Goal: Task Accomplishment & Management: Manage account settings

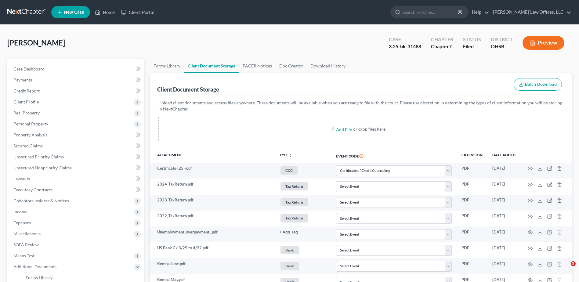
select select "7"
select select "37"
select select "52"
drag, startPoint x: 106, startPoint y: 13, endPoint x: 218, endPoint y: 55, distance: 119.9
click at [106, 13] on link "Home" at bounding box center [105, 12] width 26 height 11
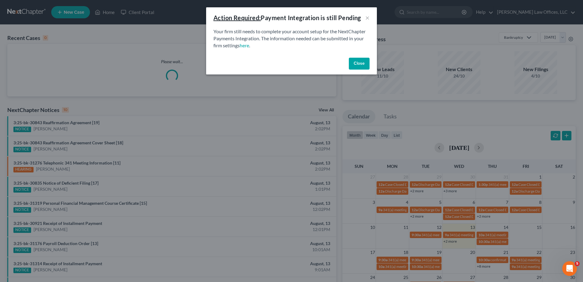
click at [354, 64] on button "Close" at bounding box center [359, 64] width 21 height 12
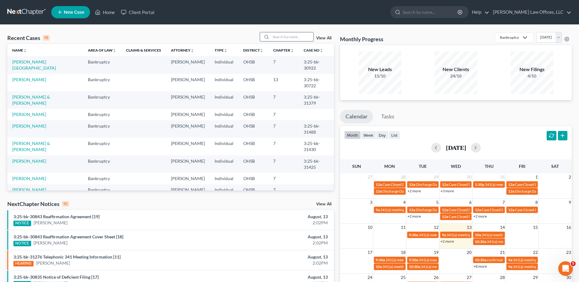
click at [302, 37] on input "search" at bounding box center [292, 36] width 43 height 9
type input "[PERSON_NAME]"
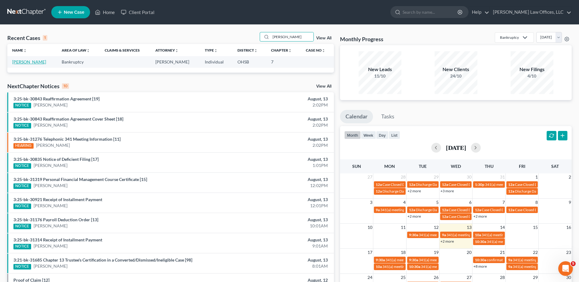
click at [23, 61] on link "[PERSON_NAME]" at bounding box center [29, 61] width 34 height 5
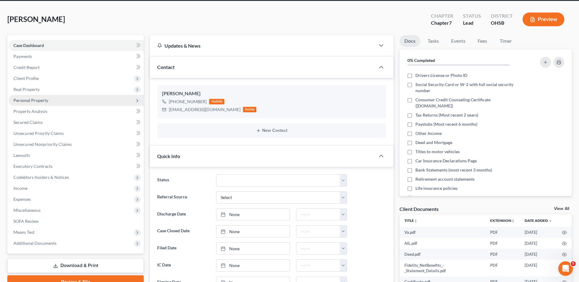
scroll to position [92, 0]
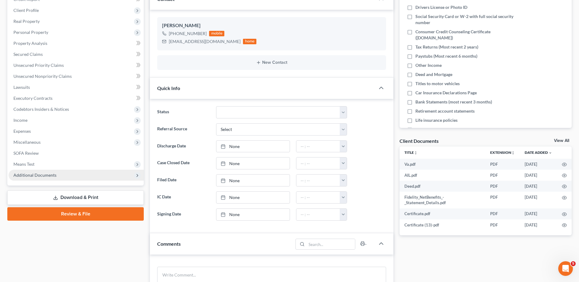
click at [40, 176] on span "Additional Documents" at bounding box center [34, 174] width 43 height 5
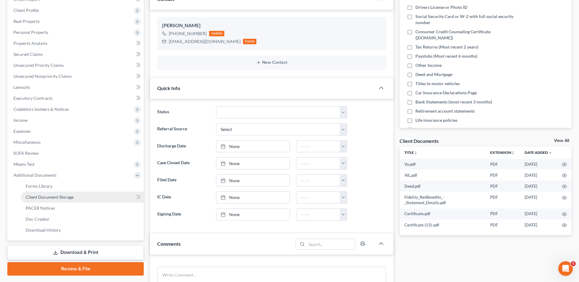
click at [47, 197] on span "Client Document Storage" at bounding box center [50, 196] width 48 height 5
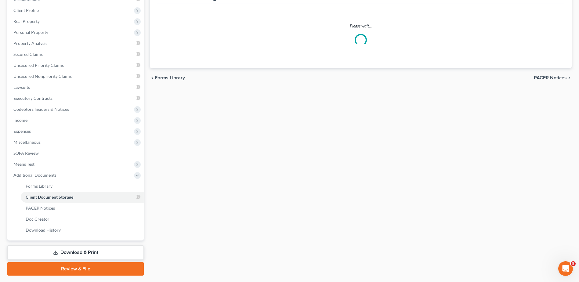
select select "7"
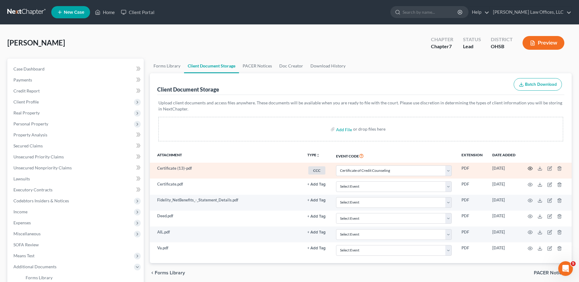
click at [530, 166] on icon "button" at bounding box center [529, 168] width 5 height 5
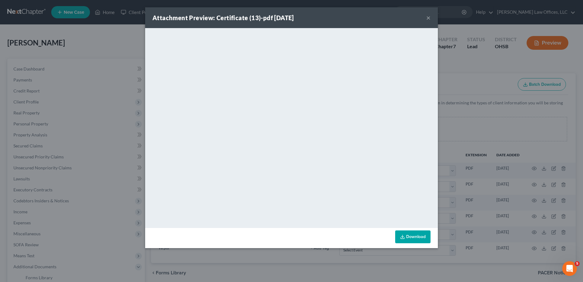
click at [428, 16] on button "×" at bounding box center [428, 17] width 4 height 7
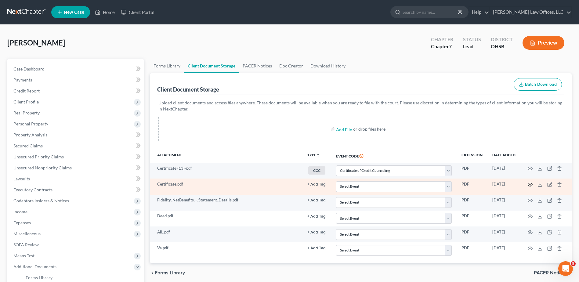
click at [531, 185] on icon "button" at bounding box center [529, 184] width 5 height 5
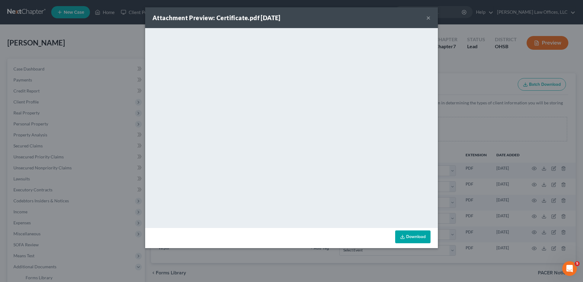
click at [428, 16] on button "×" at bounding box center [428, 17] width 4 height 7
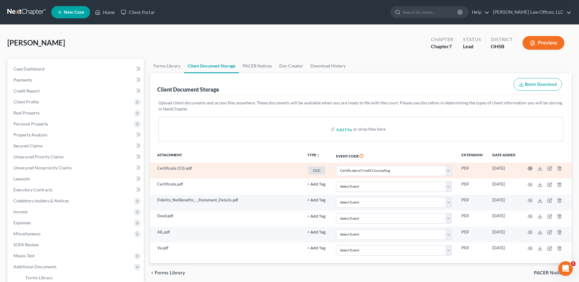
click at [529, 169] on icon "button" at bounding box center [529, 168] width 5 height 5
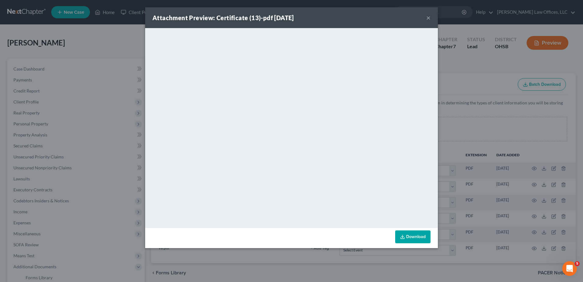
click at [427, 18] on button "×" at bounding box center [428, 17] width 4 height 7
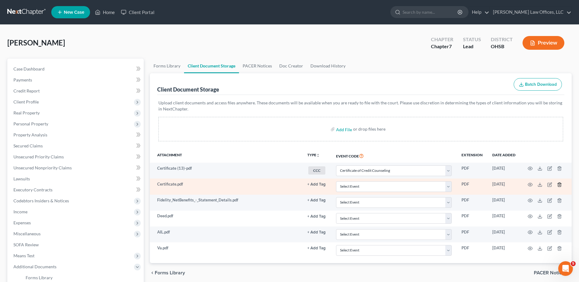
click at [559, 184] on line "button" at bounding box center [559, 184] width 0 height 1
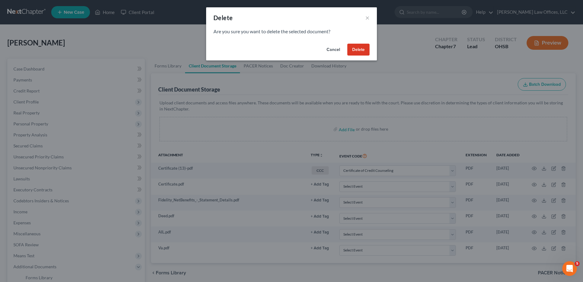
click at [358, 49] on button "Delete" at bounding box center [358, 50] width 22 height 12
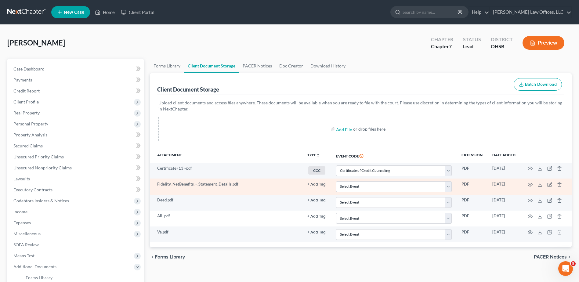
click at [317, 183] on button "+ Add Tag" at bounding box center [316, 184] width 18 height 4
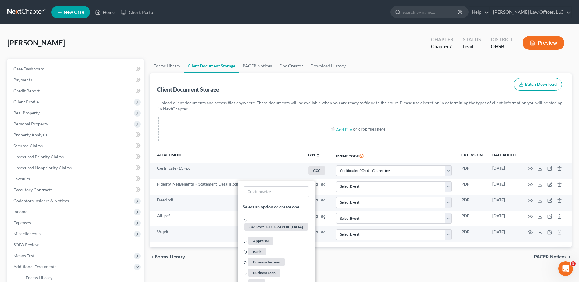
click at [399, 265] on div "chevron_left Forms Library PACER Notices chevron_right" at bounding box center [361, 257] width 422 height 20
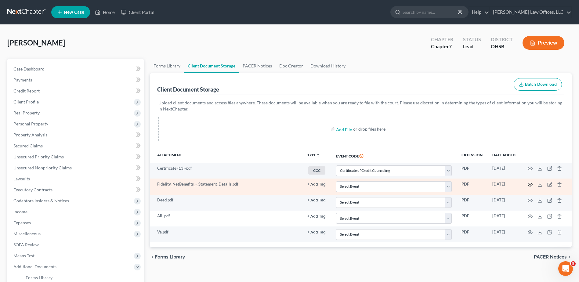
click at [529, 184] on icon "button" at bounding box center [529, 184] width 5 height 5
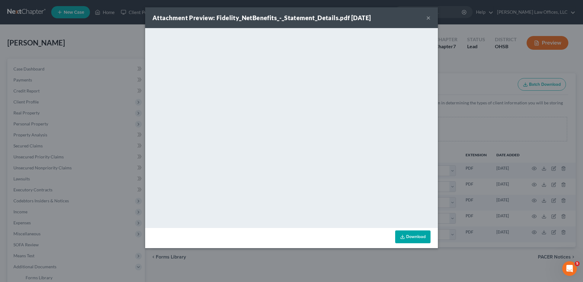
click at [429, 15] on button "×" at bounding box center [428, 17] width 4 height 7
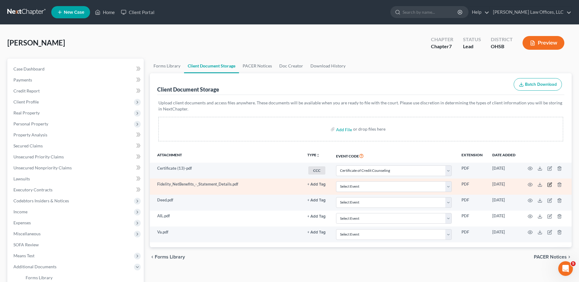
click at [549, 184] on icon "button" at bounding box center [549, 183] width 3 height 3
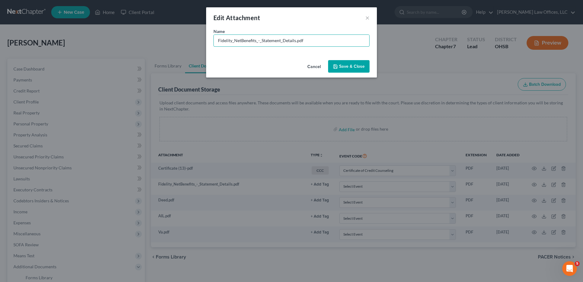
drag, startPoint x: 295, startPoint y: 41, endPoint x: 146, endPoint y: 30, distance: 149.8
click at [148, 33] on div "Edit Attachment × Name * Fidelity_NetBenefits_-_Statement_Details.pdf Cancel Sa…" at bounding box center [291, 141] width 583 height 282
type input "401(k) Statement.pdf"
click at [361, 70] on button "Save & Close" at bounding box center [348, 66] width 41 height 13
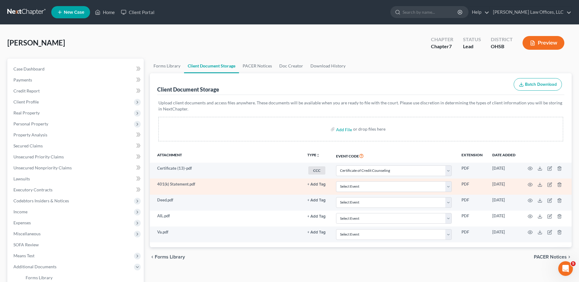
click at [318, 184] on button "+ Add Tag" at bounding box center [316, 184] width 18 height 4
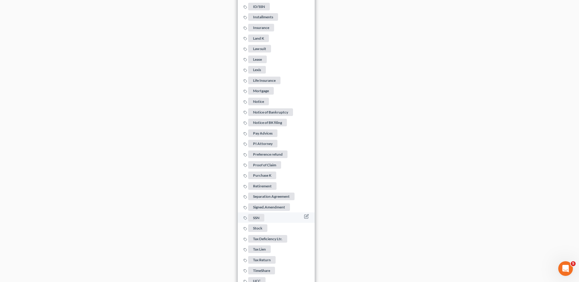
scroll to position [431, 0]
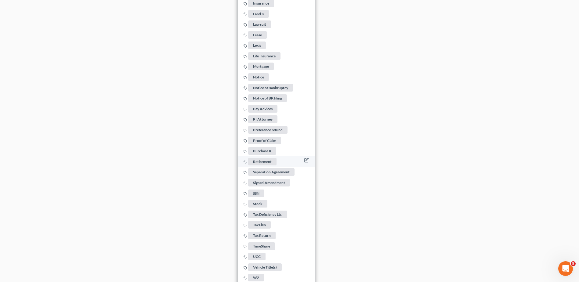
click at [267, 158] on span "Retirement" at bounding box center [262, 162] width 28 height 8
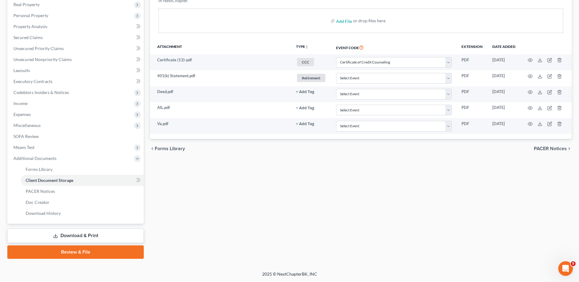
scroll to position [108, 0]
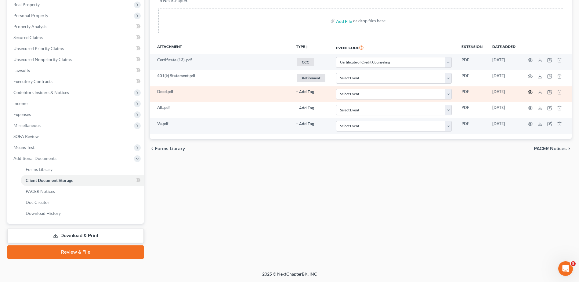
click at [529, 92] on circle "button" at bounding box center [529, 92] width 1 height 1
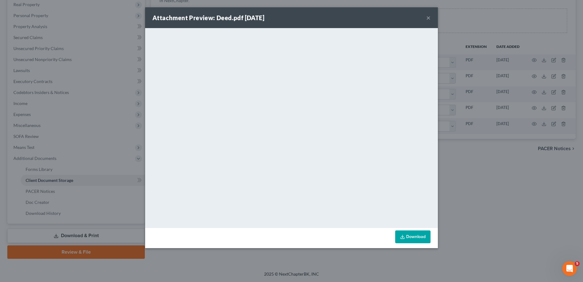
click at [429, 18] on button "×" at bounding box center [428, 17] width 4 height 7
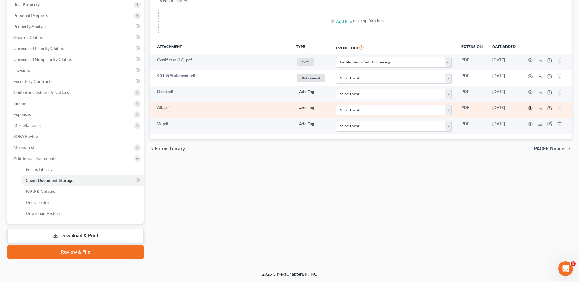
click at [529, 107] on icon "button" at bounding box center [529, 108] width 5 height 5
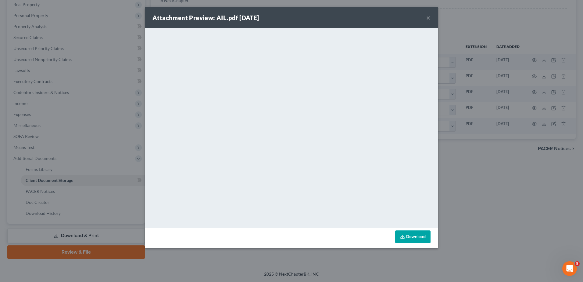
click at [429, 17] on button "×" at bounding box center [428, 17] width 4 height 7
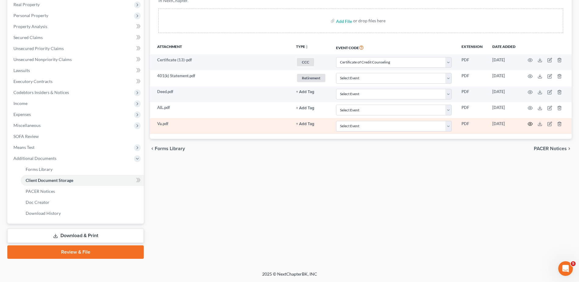
click at [528, 123] on icon "button" at bounding box center [530, 123] width 5 height 3
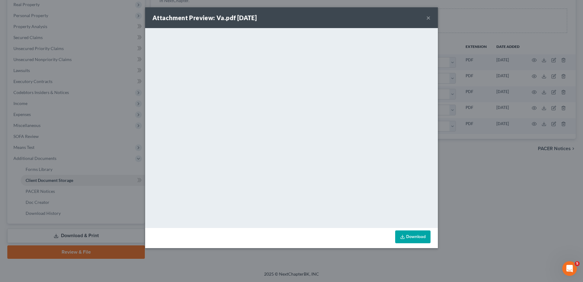
click at [430, 18] on button "×" at bounding box center [428, 17] width 4 height 7
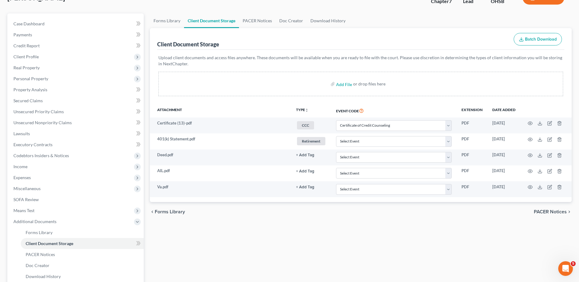
scroll to position [0, 0]
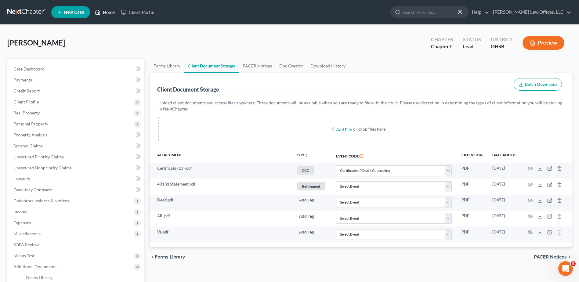
click at [111, 13] on link "Home" at bounding box center [105, 12] width 26 height 11
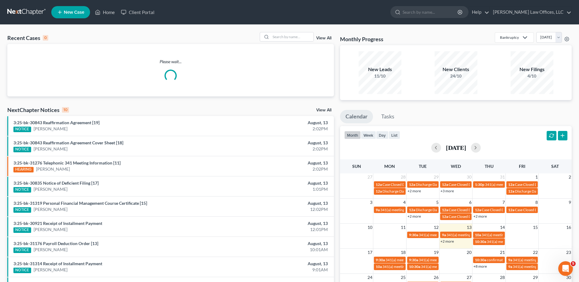
click at [324, 38] on link "View All" at bounding box center [323, 38] width 15 height 4
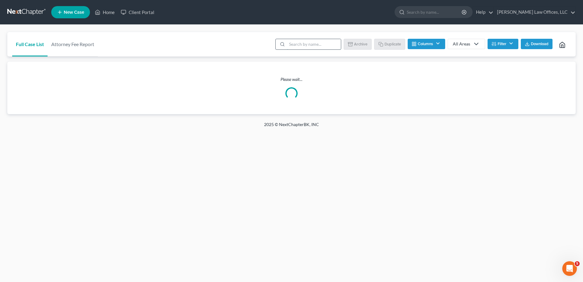
click at [307, 42] on input "search" at bounding box center [314, 44] width 54 height 10
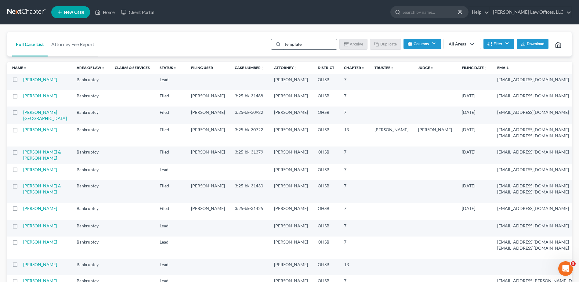
type input "template"
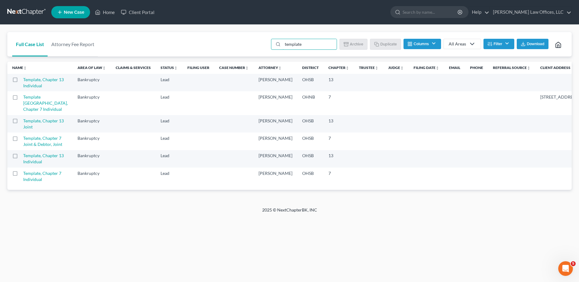
click at [21, 175] on label at bounding box center [21, 175] width 0 height 0
click at [23, 174] on input "checkbox" at bounding box center [25, 172] width 4 height 4
click at [383, 44] on button "Duplicate" at bounding box center [385, 44] width 31 height 10
checkbox input "false"
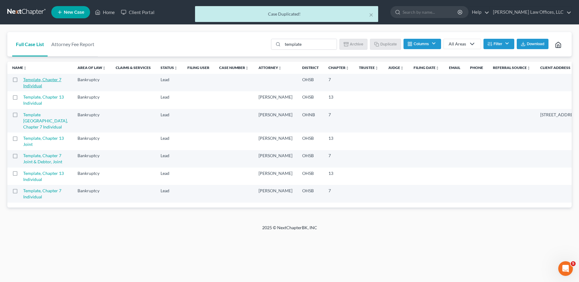
click at [34, 81] on link "Template, Chapter 7 Individual" at bounding box center [42, 82] width 38 height 11
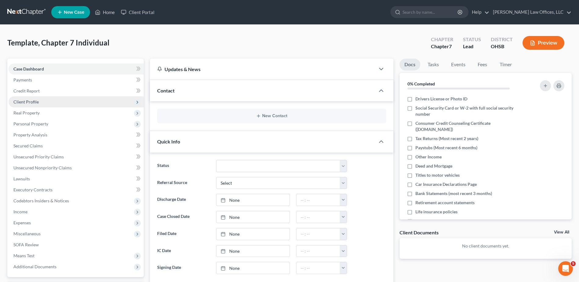
click at [27, 102] on span "Client Profile" at bounding box center [25, 101] width 25 height 5
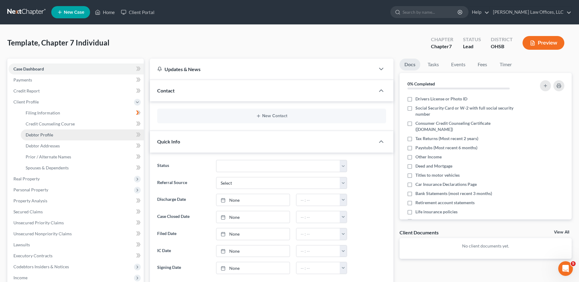
click at [44, 136] on span "Debtor Profile" at bounding box center [39, 134] width 27 height 5
select select "1"
select select "0"
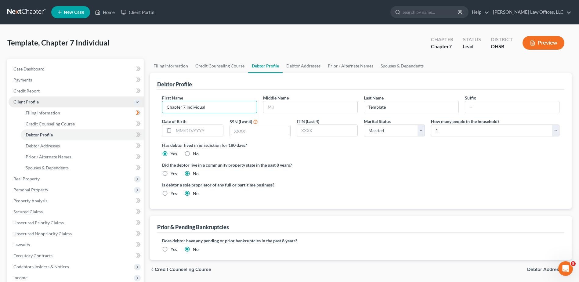
drag, startPoint x: 215, startPoint y: 108, endPoint x: 123, endPoint y: 107, distance: 91.8
click at [123, 107] on div "Petition Navigation Case Dashboard Payments Invoices Payments Payments Credit R…" at bounding box center [289, 218] width 570 height 319
type input "Mark"
type input "[PERSON_NAME]"
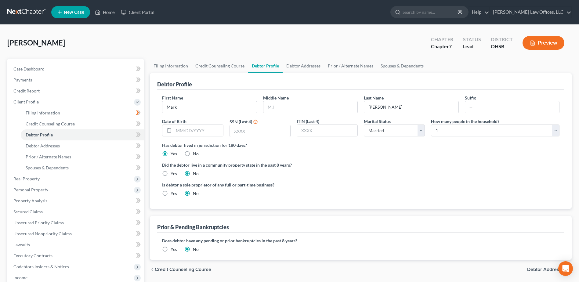
select select "1"
select select "0"
click at [36, 69] on span "Case Dashboard" at bounding box center [28, 68] width 31 height 5
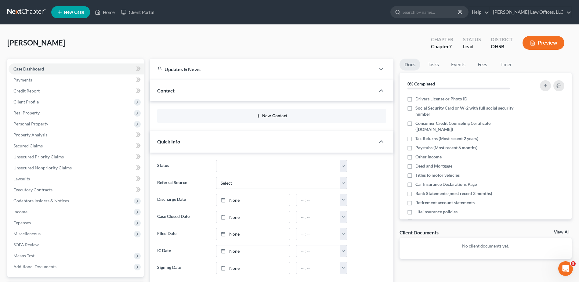
click at [267, 116] on button "New Contact" at bounding box center [271, 115] width 219 height 5
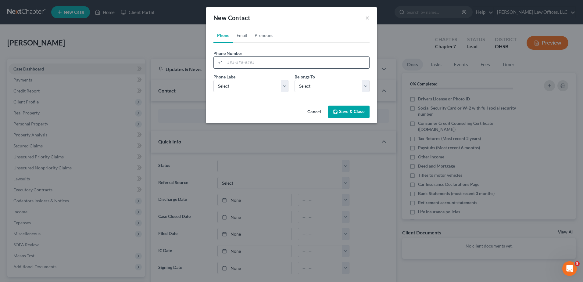
click at [232, 63] on input "tel" at bounding box center [297, 63] width 144 height 12
type input "513-594-9482"
click at [237, 87] on select "Select Mobile Home Work Other" at bounding box center [251, 86] width 75 height 12
select select "0"
click at [214, 80] on select "Select Mobile Home Work Other" at bounding box center [251, 86] width 75 height 12
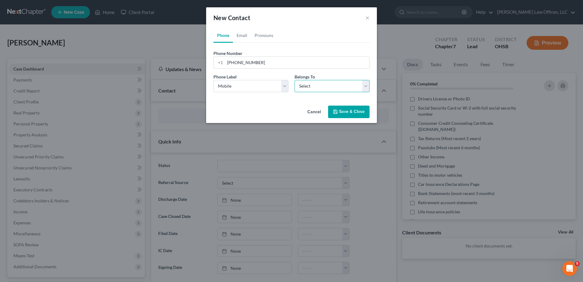
click at [304, 86] on select "Select Client Other" at bounding box center [332, 86] width 75 height 12
select select "0"
click at [295, 80] on select "Select Client Other" at bounding box center [332, 86] width 75 height 12
click at [243, 36] on link "Email" at bounding box center [242, 35] width 18 height 15
paste input "albundy_39@yahoo.com"
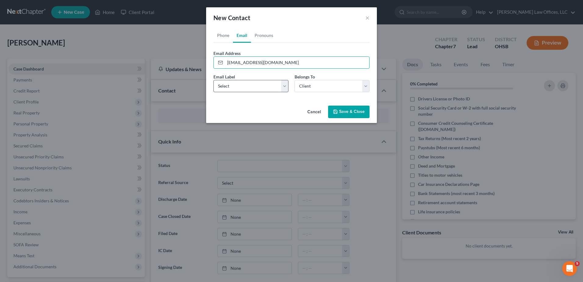
type input "albundy_39@yahoo.com"
click at [234, 88] on select "Select Home Work Other" at bounding box center [251, 86] width 75 height 12
select select "0"
click at [214, 80] on select "Select Home Work Other" at bounding box center [251, 86] width 75 height 12
click at [349, 110] on button "Save & Close" at bounding box center [348, 112] width 41 height 13
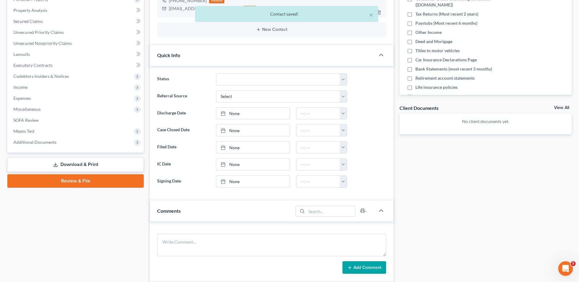
scroll to position [264, 0]
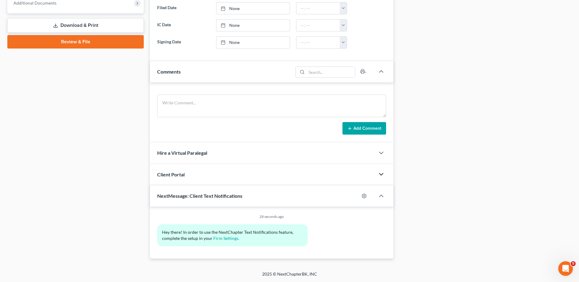
click at [381, 174] on icon "button" at bounding box center [380, 174] width 7 height 7
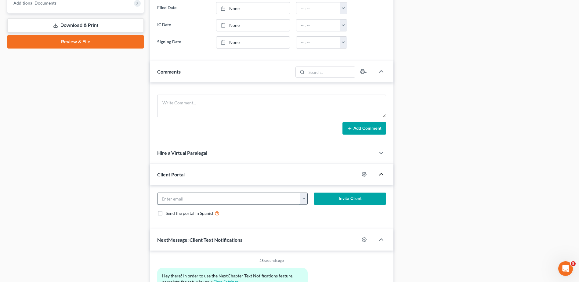
paste input "albundy_39@yahoo.com"
type input "albundy_39@yahoo.com"
click at [313, 215] on div "Send the portal in Spanish" at bounding box center [271, 213] width 229 height 7
click at [341, 199] on button "Invite Client" at bounding box center [350, 198] width 72 height 12
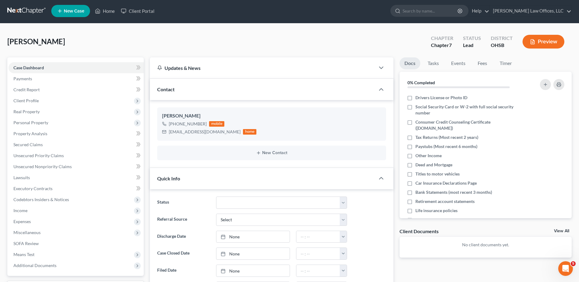
scroll to position [0, 0]
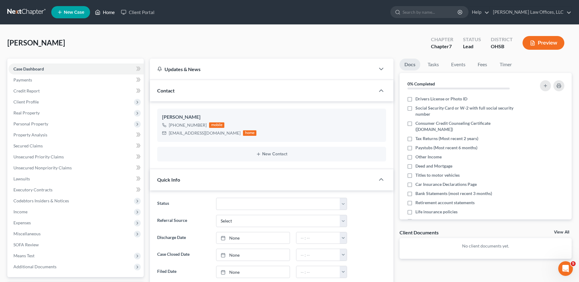
click at [106, 13] on link "Home" at bounding box center [105, 12] width 26 height 11
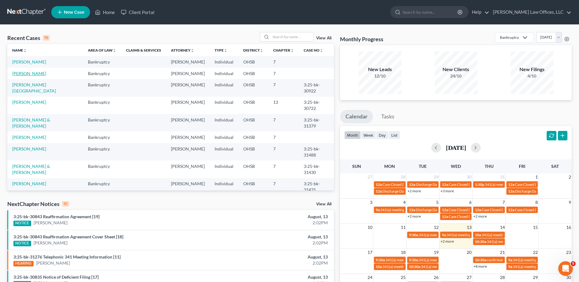
click at [38, 74] on link "[PERSON_NAME]" at bounding box center [29, 73] width 34 height 5
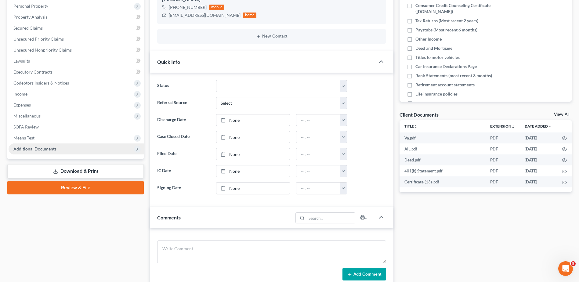
scroll to position [122, 0]
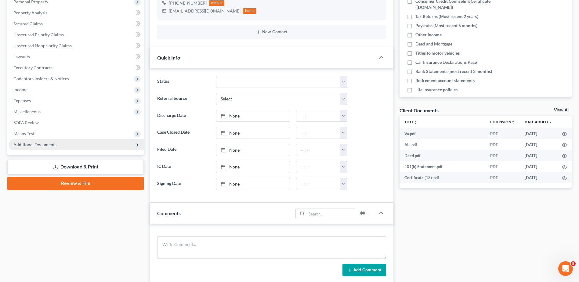
click at [46, 143] on span "Additional Documents" at bounding box center [34, 144] width 43 height 5
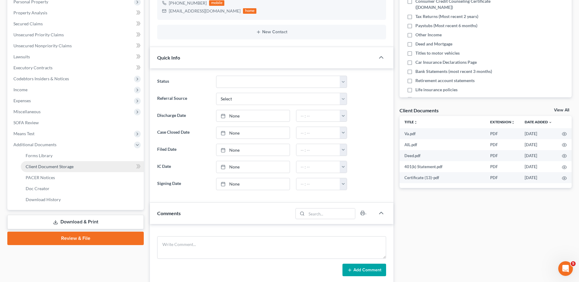
click at [46, 166] on span "Client Document Storage" at bounding box center [50, 166] width 48 height 5
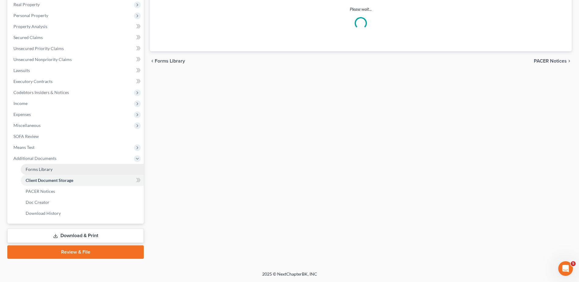
scroll to position [85, 0]
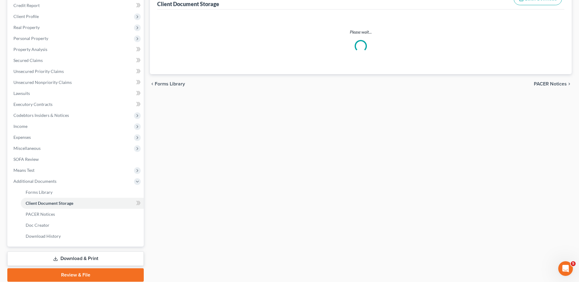
select select "7"
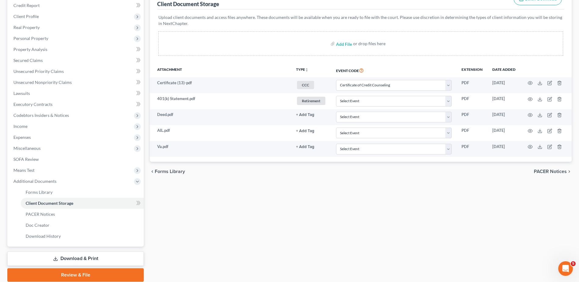
scroll to position [0, 0]
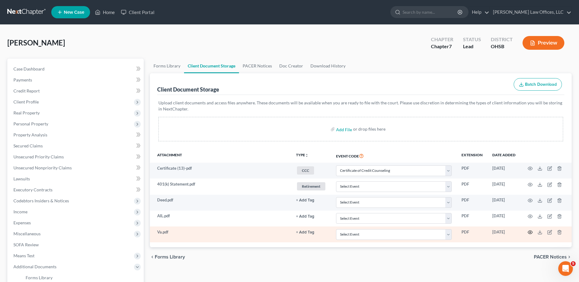
click at [529, 231] on icon "button" at bounding box center [530, 232] width 5 height 3
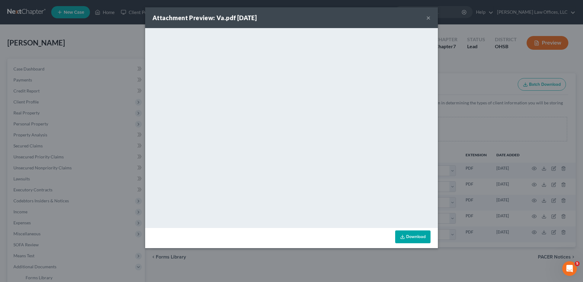
click at [428, 19] on button "×" at bounding box center [428, 17] width 4 height 7
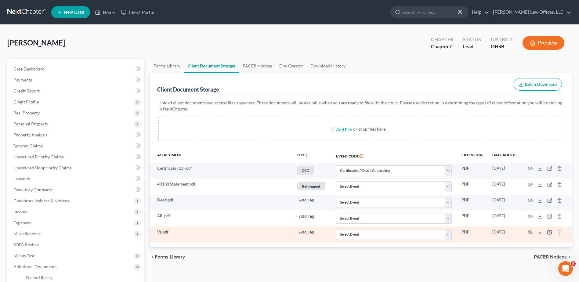
click at [551, 232] on icon "button" at bounding box center [549, 231] width 3 height 3
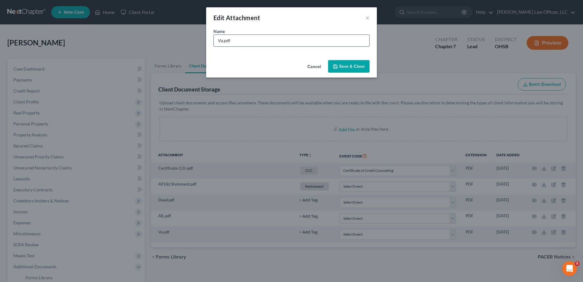
click at [223, 41] on input "Va.pdf" at bounding box center [292, 41] width 156 height 12
type input "VA Income.pdf"
click at [347, 65] on span "Save & Close" at bounding box center [352, 66] width 26 height 5
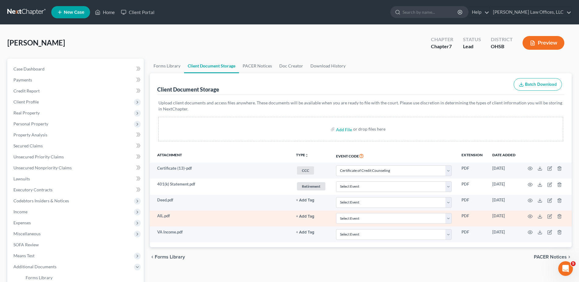
click at [522, 218] on td at bounding box center [545, 218] width 51 height 16
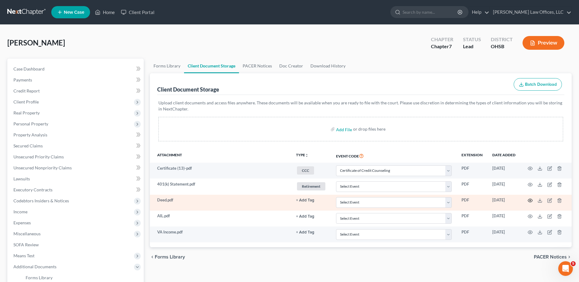
click at [530, 201] on icon "button" at bounding box center [529, 200] width 5 height 5
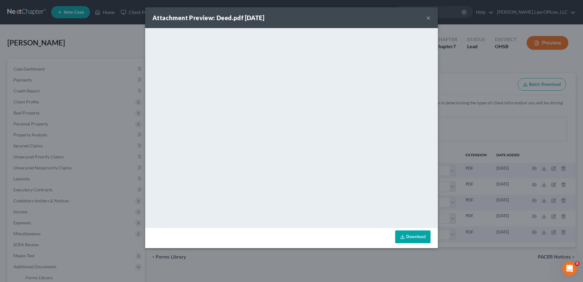
click at [428, 20] on button "×" at bounding box center [428, 17] width 4 height 7
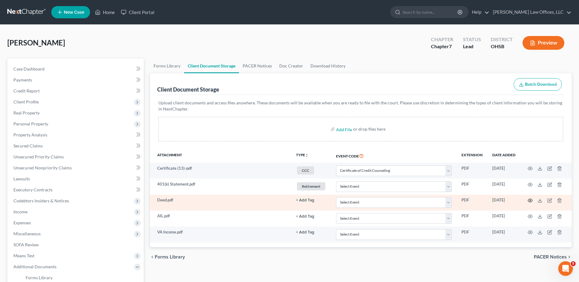
click at [530, 199] on icon "button" at bounding box center [529, 200] width 5 height 5
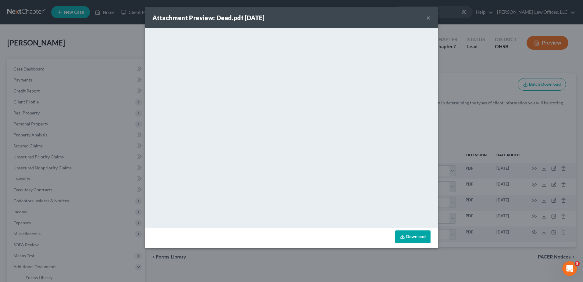
click at [429, 17] on button "×" at bounding box center [428, 17] width 4 height 7
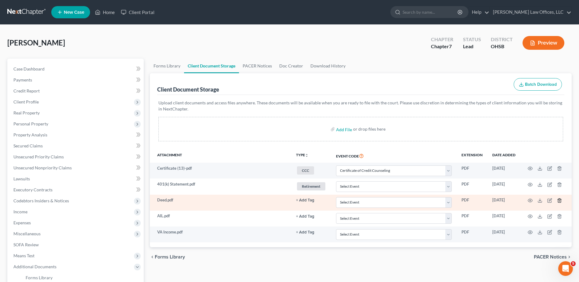
click at [558, 200] on icon "button" at bounding box center [559, 200] width 5 height 5
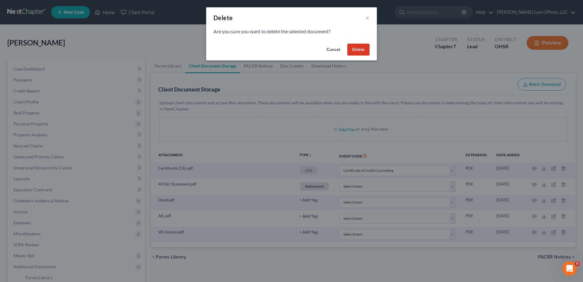
click at [360, 51] on button "Delete" at bounding box center [358, 50] width 22 height 12
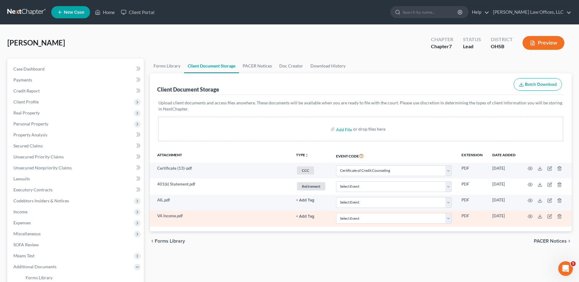
click at [303, 202] on button "+ Add Tag" at bounding box center [305, 200] width 18 height 4
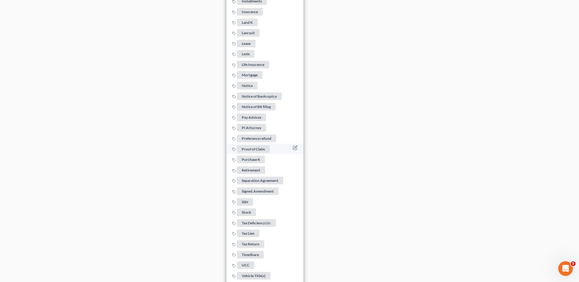
scroll to position [458, 0]
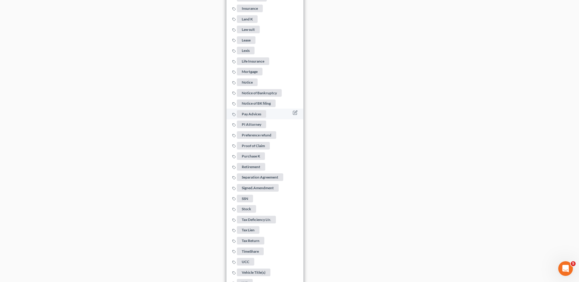
click at [251, 110] on span "Pay Advices" at bounding box center [251, 114] width 29 height 8
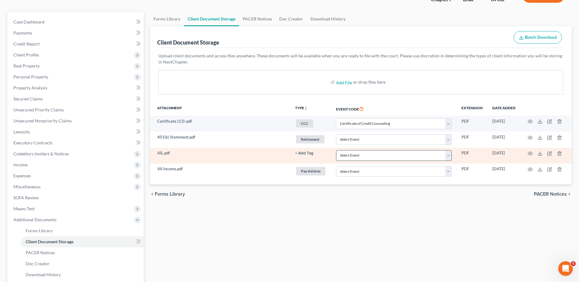
scroll to position [17, 0]
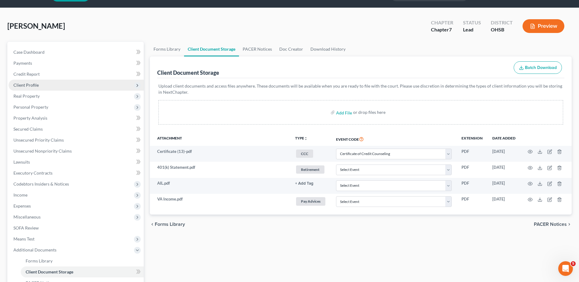
click at [31, 86] on span "Client Profile" at bounding box center [25, 84] width 25 height 5
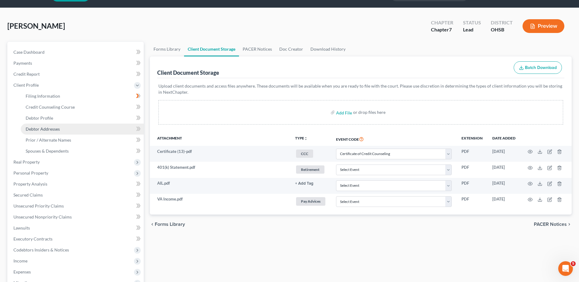
click at [37, 128] on span "Debtor Addresses" at bounding box center [43, 128] width 34 height 5
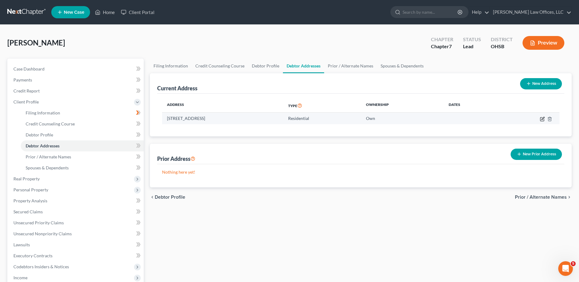
click at [543, 119] on icon "button" at bounding box center [542, 119] width 5 height 5
select select "36"
select select "0"
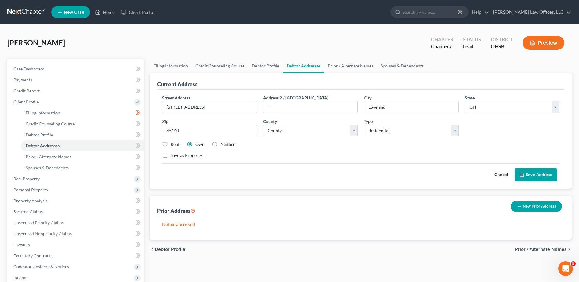
click at [545, 176] on button "Save Address" at bounding box center [535, 174] width 42 height 13
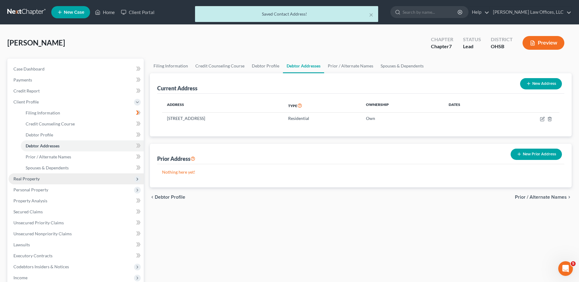
click at [28, 178] on span "Real Property" at bounding box center [26, 178] width 26 height 5
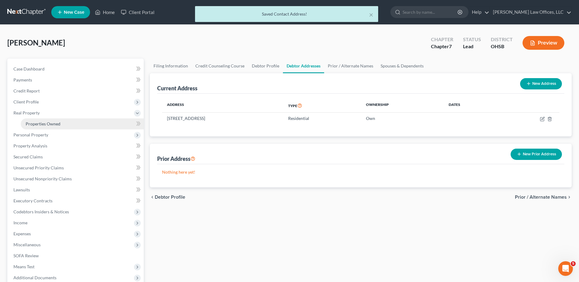
click at [42, 124] on span "Properties Owned" at bounding box center [43, 123] width 35 height 5
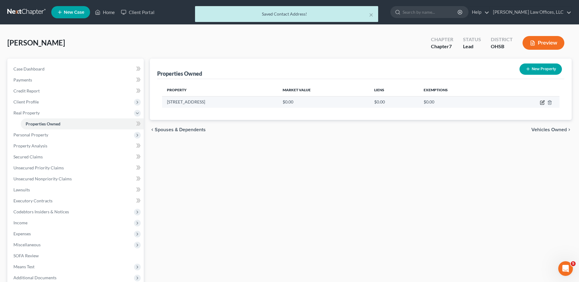
click at [542, 102] on icon "button" at bounding box center [542, 102] width 5 height 5
select select "36"
select select "30"
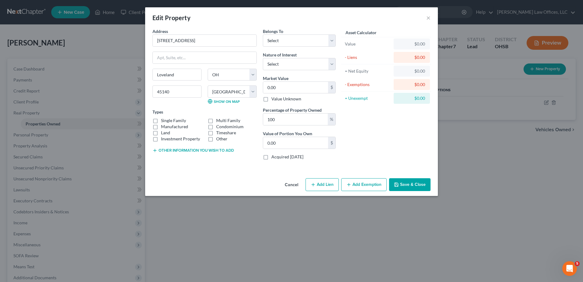
click at [161, 120] on label "Single Family" at bounding box center [173, 120] width 25 height 6
click at [163, 120] on input "Single Family" at bounding box center [165, 119] width 4 height 4
checkbox input "true"
click at [167, 152] on button "Other information you wish to add" at bounding box center [193, 150] width 81 height 5
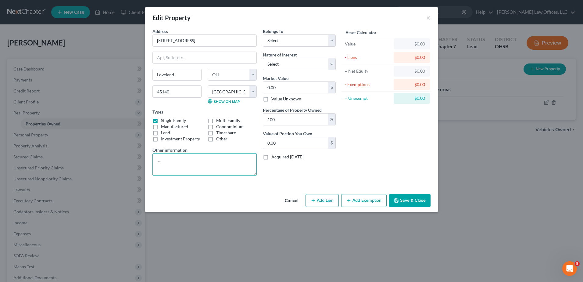
click at [167, 156] on textarea at bounding box center [205, 164] width 104 height 23
paste textarea "621-0012-0073-00"
type textarea "Parcel ID# 621-0012-0073-00 Debtor's Residence"
click at [278, 44] on select "Select Debtor 1 Only Debtor 2 Only Debtor 1 And Debtor 2 Only At Least One Of T…" at bounding box center [299, 40] width 73 height 12
select select "0"
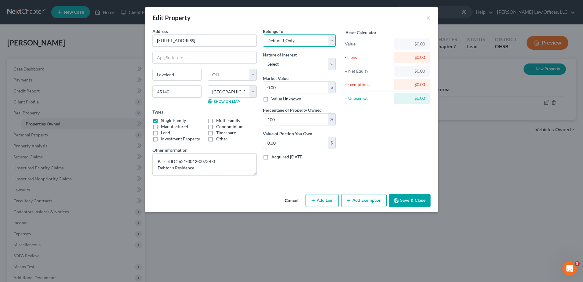
click at [263, 34] on select "Select Debtor 1 Only Debtor 2 Only Debtor 1 And Debtor 2 Only At Least One Of T…" at bounding box center [299, 40] width 73 height 12
click at [282, 66] on select "Select Fee Simple Joint Tenant Life Estate Equitable Interest Future Interest T…" at bounding box center [299, 64] width 73 height 12
select select "0"
click at [263, 58] on select "Select Fee Simple Joint Tenant Life Estate Equitable Interest Future Interest T…" at bounding box center [299, 64] width 73 height 12
type input "2"
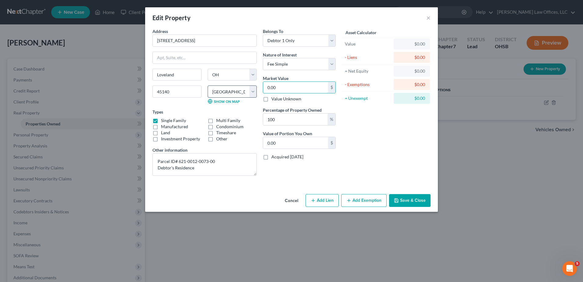
type input "2.00"
type input "24"
type input "24.00"
type input "240"
type input "240.00"
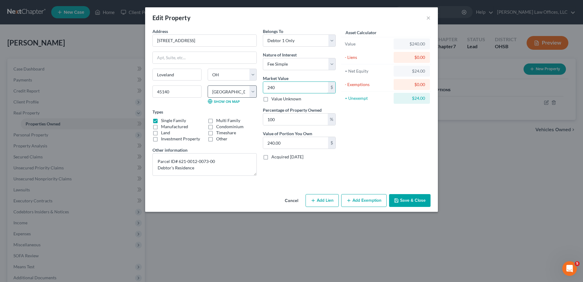
type input "2400"
type input "2,400.00"
type input "2,4000"
type input "24,000.00"
type input "24,0000"
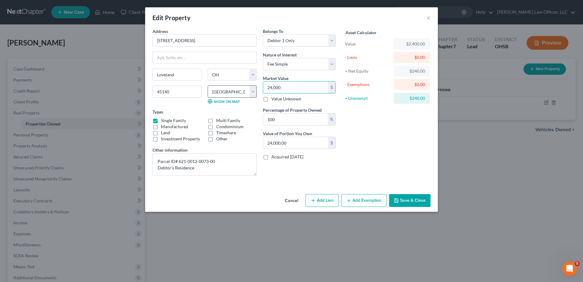
type input "240,000.00"
type input "240,000"
click at [358, 199] on button "Add Exemption" at bounding box center [363, 200] width 45 height 13
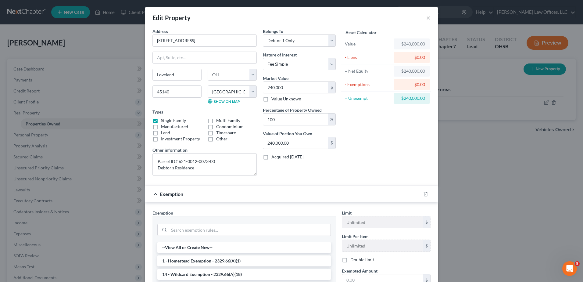
click at [170, 259] on li "1 - Homestead Exemption - 2329.66(A)(1)" at bounding box center [244, 260] width 174 height 11
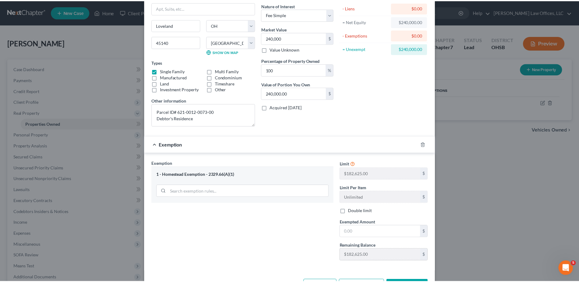
scroll to position [61, 0]
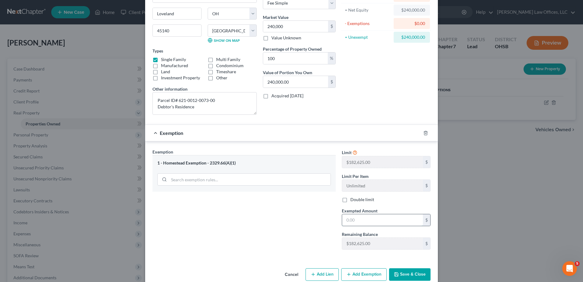
click at [359, 221] on input "text" at bounding box center [382, 220] width 81 height 12
type input "182,625"
click at [406, 276] on button "Save & Close" at bounding box center [409, 274] width 41 height 13
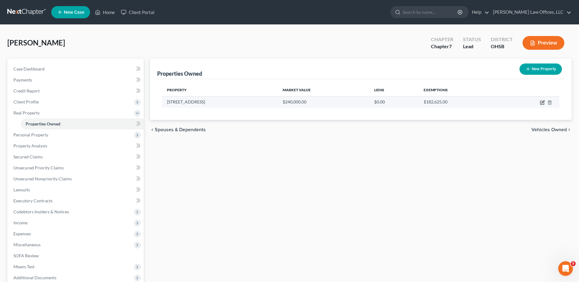
click at [542, 103] on icon "button" at bounding box center [542, 102] width 5 height 5
select select "36"
select select "30"
select select "0"
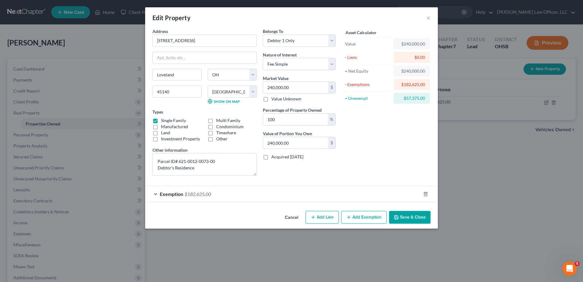
click at [408, 214] on button "Save & Close" at bounding box center [409, 217] width 41 height 13
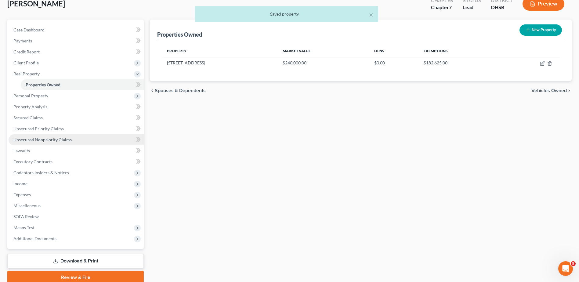
scroll to position [64, 0]
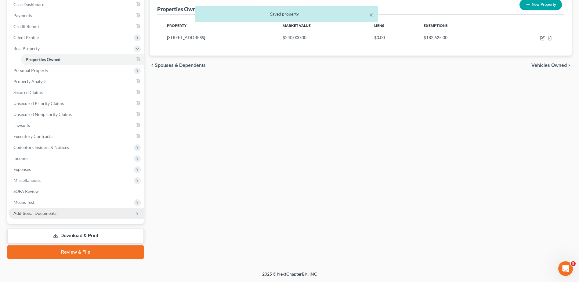
click at [29, 211] on span "Additional Documents" at bounding box center [34, 212] width 43 height 5
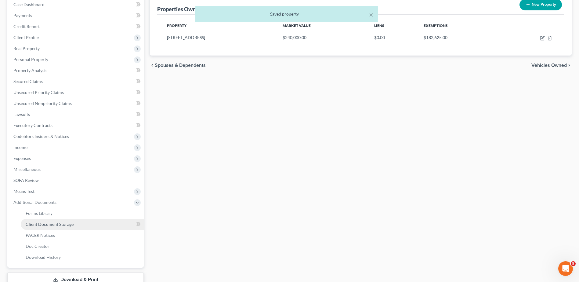
click at [38, 223] on span "Client Document Storage" at bounding box center [50, 223] width 48 height 5
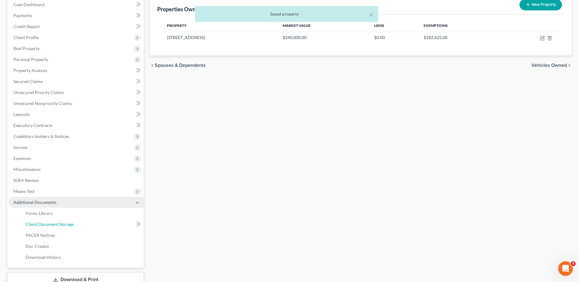
select select "7"
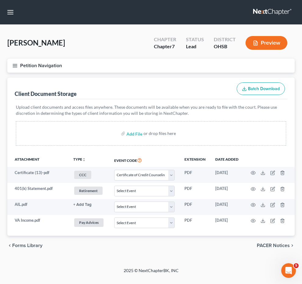
select select "7"
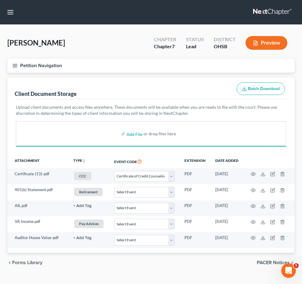
select select "7"
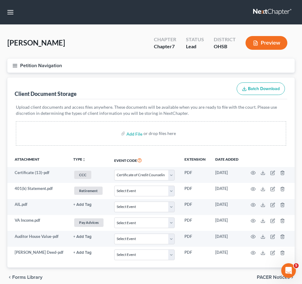
select select "7"
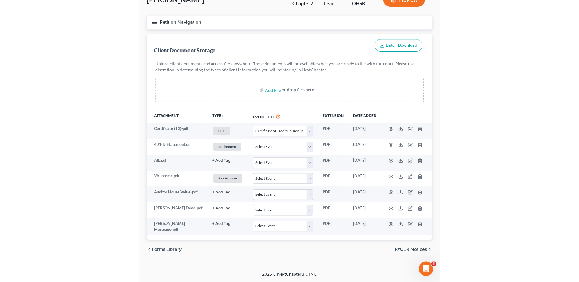
scroll to position [108, 0]
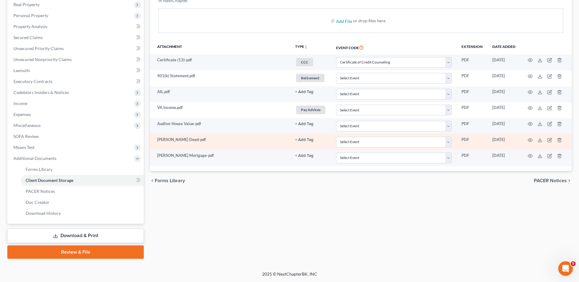
click at [302, 94] on button "+ Add Tag" at bounding box center [304, 92] width 18 height 4
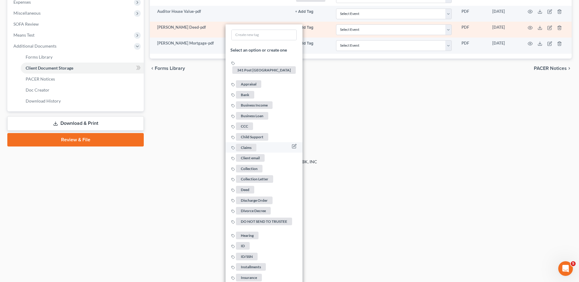
scroll to position [230, 0]
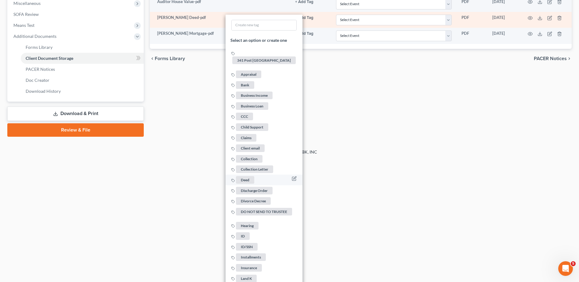
click at [244, 176] on span "Deed" at bounding box center [245, 180] width 18 height 8
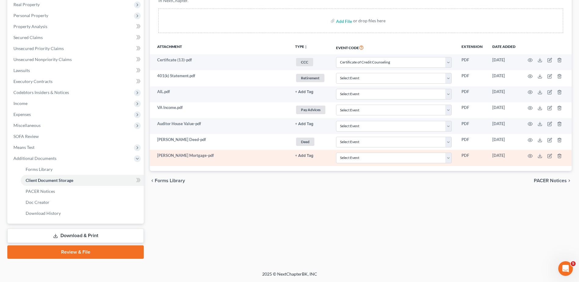
click at [303, 94] on button "+ Add Tag" at bounding box center [304, 92] width 18 height 4
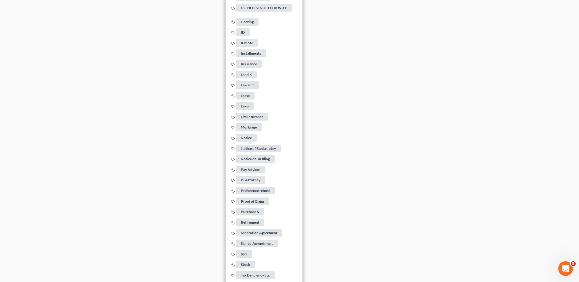
scroll to position [450, 0]
click at [251, 125] on span "Mortgage" at bounding box center [249, 128] width 26 height 8
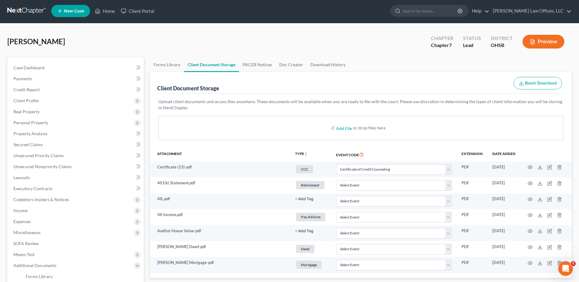
scroll to position [0, 0]
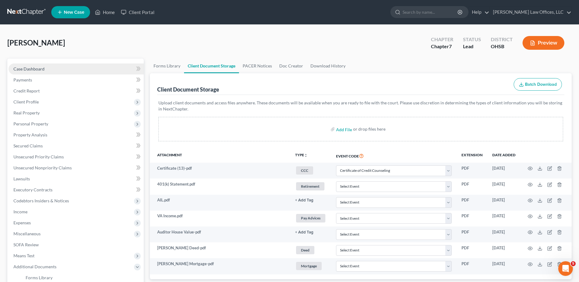
click at [27, 69] on span "Case Dashboard" at bounding box center [28, 68] width 31 height 5
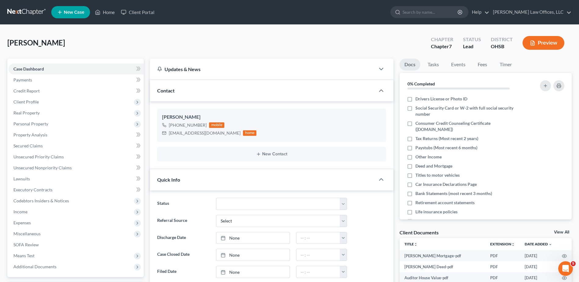
scroll to position [301, 0]
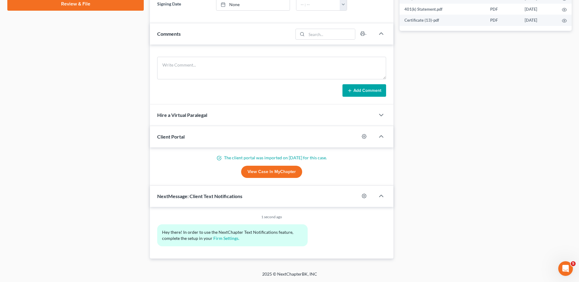
click at [279, 172] on link "View Case in MyChapter" at bounding box center [271, 172] width 61 height 12
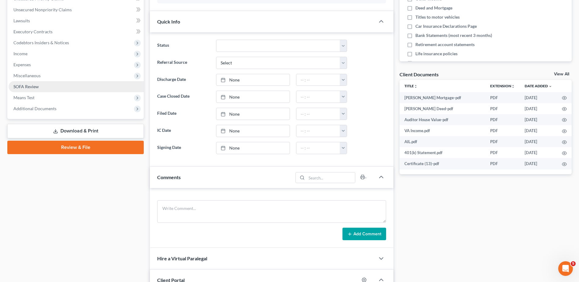
scroll to position [149, 0]
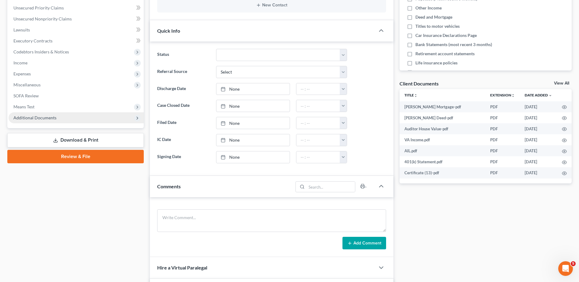
click at [50, 115] on span "Additional Documents" at bounding box center [34, 117] width 43 height 5
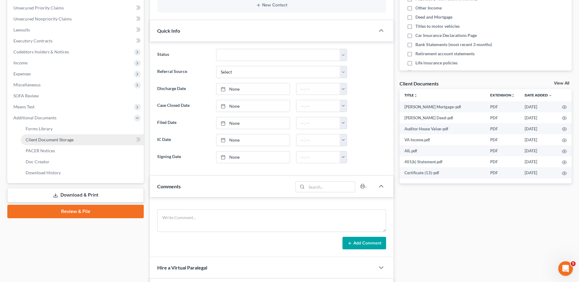
click at [52, 134] on link "Client Document Storage" at bounding box center [82, 139] width 123 height 11
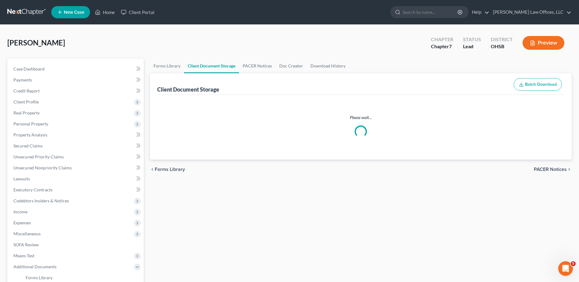
select select "7"
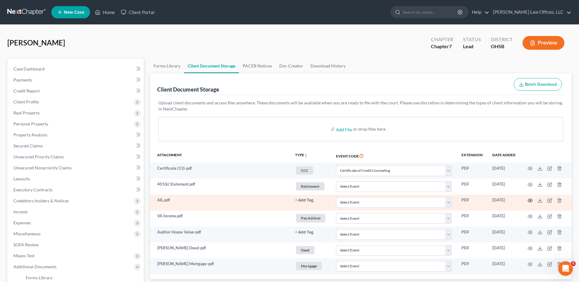
click at [529, 199] on icon "button" at bounding box center [530, 200] width 5 height 3
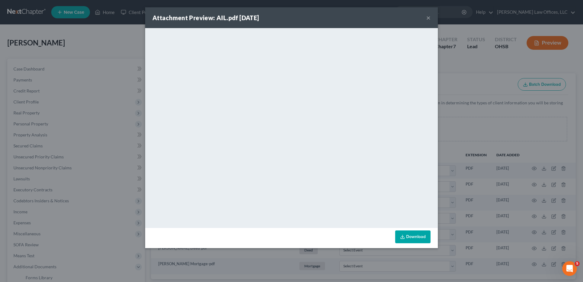
click at [427, 18] on button "×" at bounding box center [428, 17] width 4 height 7
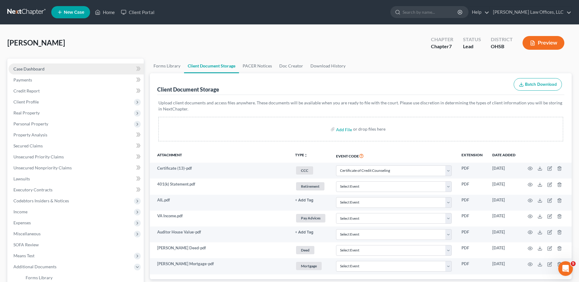
click at [38, 67] on span "Case Dashboard" at bounding box center [28, 68] width 31 height 5
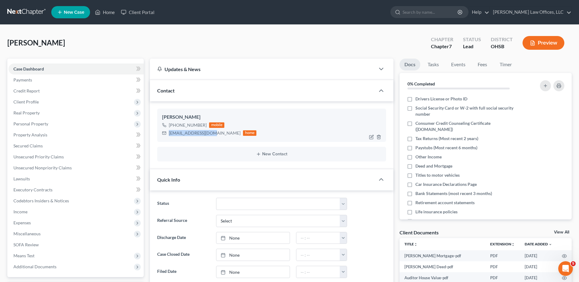
drag, startPoint x: 211, startPoint y: 133, endPoint x: 167, endPoint y: 135, distance: 44.3
click at [167, 135] on div "daisys024@yahoo.com home" at bounding box center [209, 133] width 94 height 8
drag, startPoint x: 174, startPoint y: 134, endPoint x: 179, endPoint y: 133, distance: 5.6
copy div "[EMAIL_ADDRESS][DOMAIN_NAME]"
click at [108, 13] on link "Home" at bounding box center [105, 12] width 26 height 11
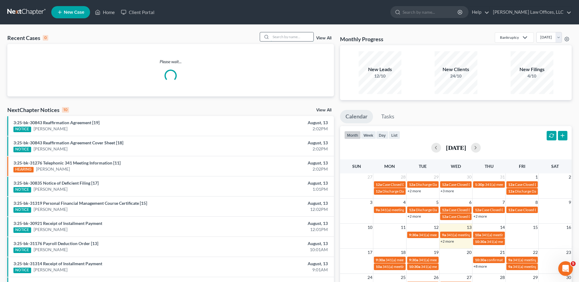
click at [293, 38] on input "search" at bounding box center [292, 36] width 43 height 9
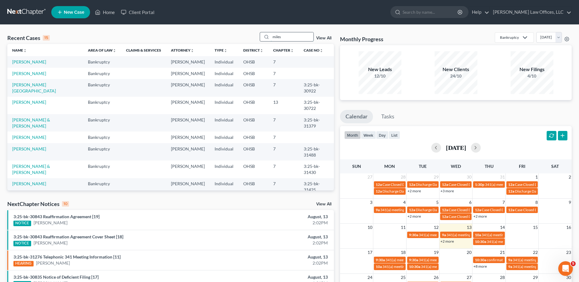
type input "miles"
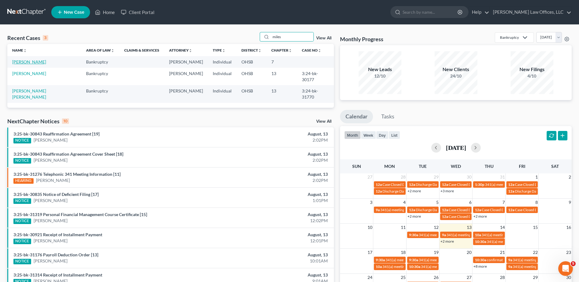
click at [27, 60] on link "[PERSON_NAME]" at bounding box center [29, 61] width 34 height 5
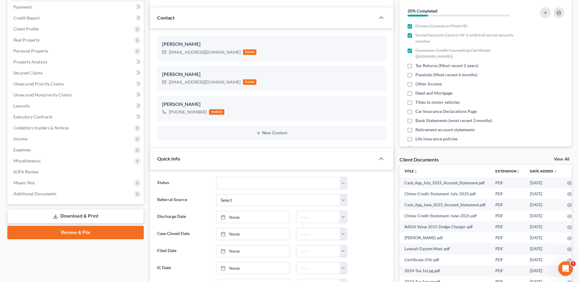
scroll to position [153, 0]
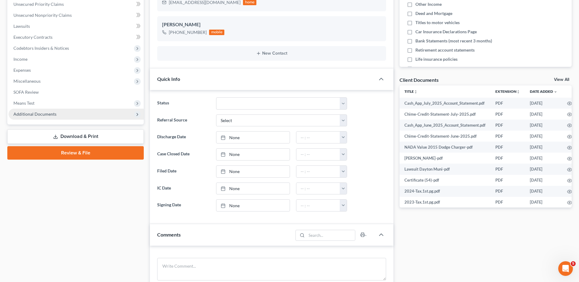
click at [37, 113] on span "Additional Documents" at bounding box center [34, 113] width 43 height 5
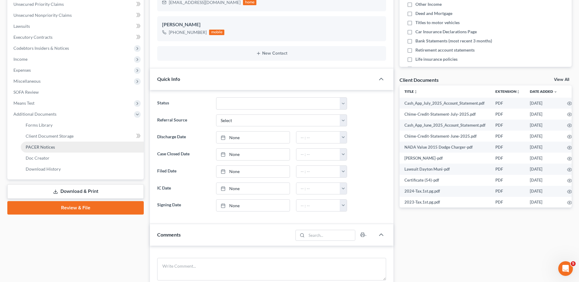
click at [41, 143] on link "PACER Notices" at bounding box center [82, 147] width 123 height 11
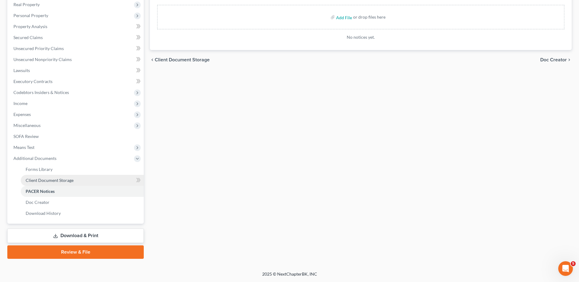
click at [55, 178] on span "Client Document Storage" at bounding box center [50, 180] width 48 height 5
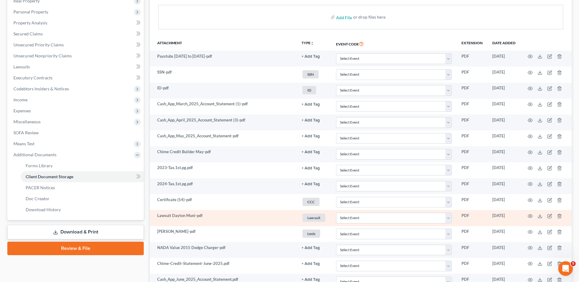
scroll to position [108, 0]
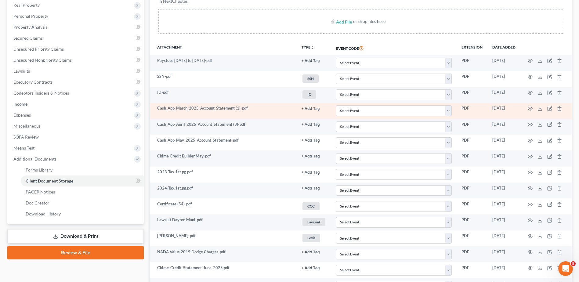
click at [304, 63] on button "+ Add Tag" at bounding box center [310, 61] width 18 height 4
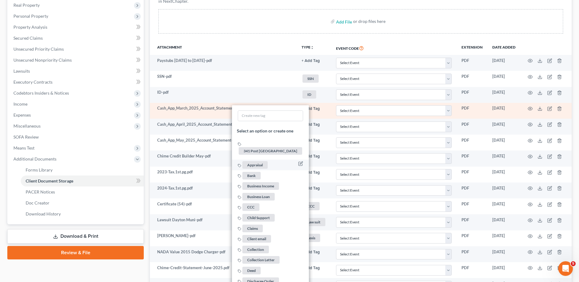
click at [255, 172] on span "Bank" at bounding box center [251, 176] width 18 height 8
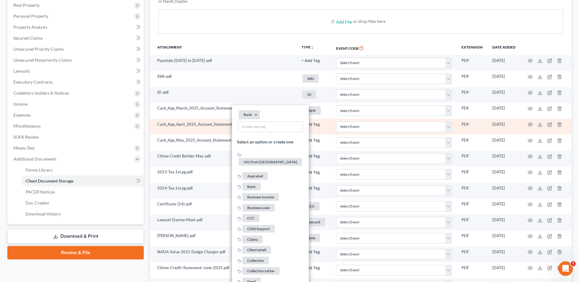
click at [310, 63] on button "+ Add Tag" at bounding box center [310, 61] width 18 height 4
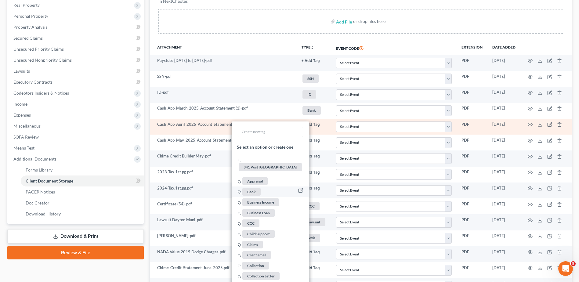
click at [251, 188] on span "Bank" at bounding box center [251, 192] width 18 height 8
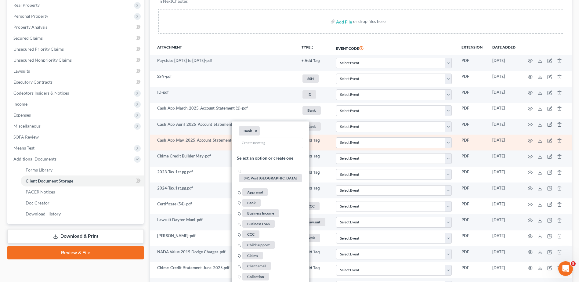
click at [314, 63] on button "+ Add Tag" at bounding box center [310, 61] width 18 height 4
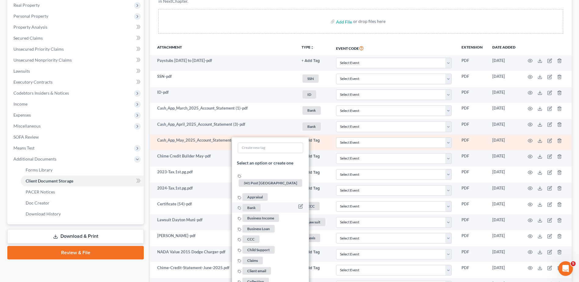
click at [250, 204] on span "Bank" at bounding box center [251, 208] width 18 height 8
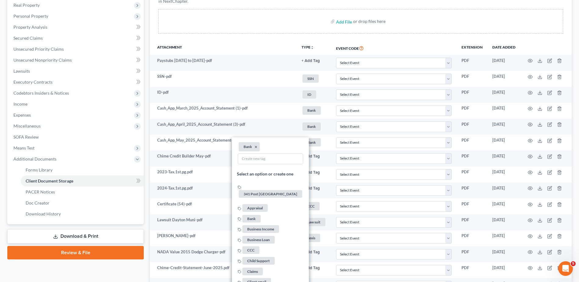
click at [282, 39] on div "Upload client documents and access files anywhere. These documents will be avai…" at bounding box center [360, 14] width 407 height 54
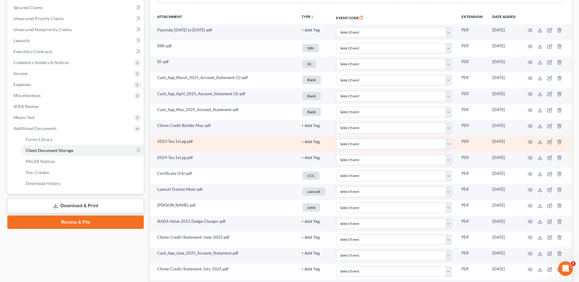
scroll to position [169, 0]
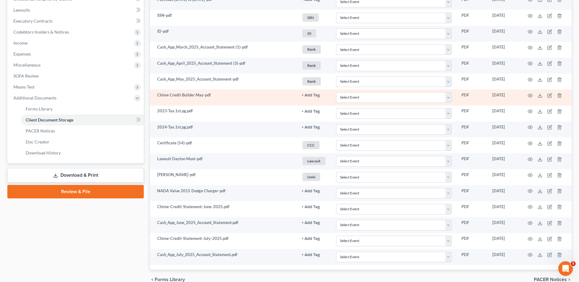
click at [310, 2] on button "+ Add Tag" at bounding box center [310, 0] width 18 height 4
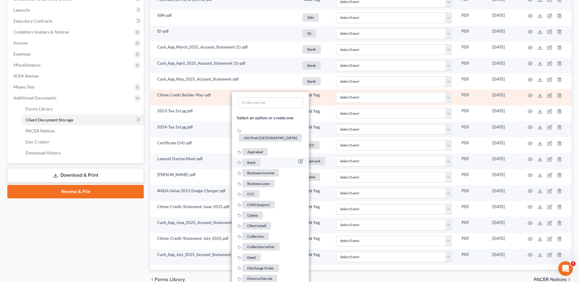
click at [253, 159] on span "Bank" at bounding box center [251, 163] width 18 height 8
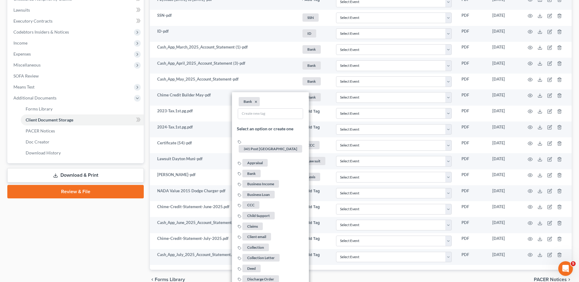
click at [80, 240] on div "Case Dashboard Payments Invoices Payments Payments Credit Report Client Profile" at bounding box center [75, 89] width 142 height 399
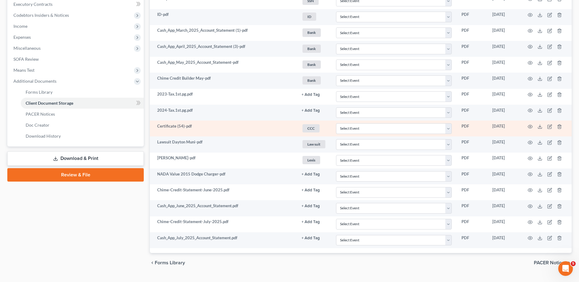
scroll to position [199, 0]
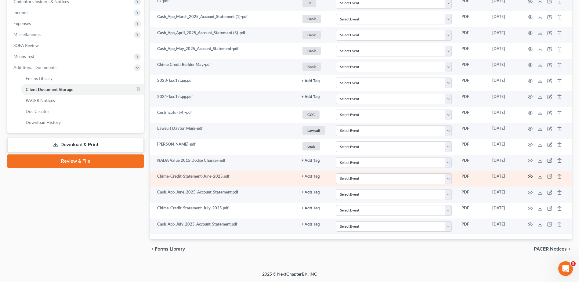
click at [529, 177] on circle "button" at bounding box center [529, 176] width 1 height 1
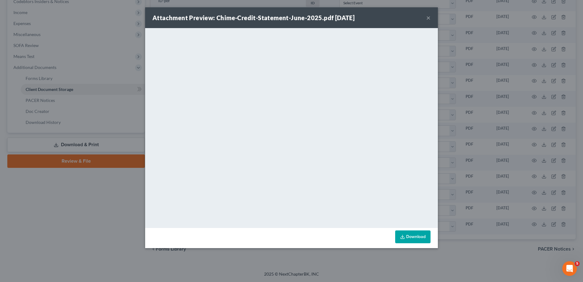
click at [429, 18] on button "×" at bounding box center [428, 17] width 4 height 7
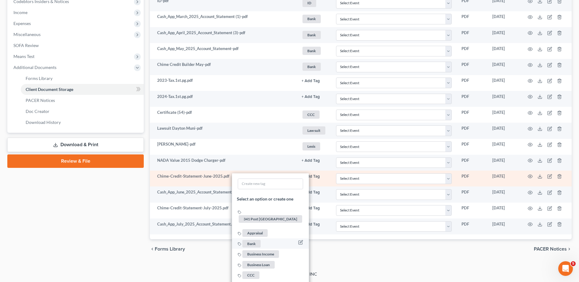
click at [249, 239] on span "Bank" at bounding box center [251, 243] width 18 height 8
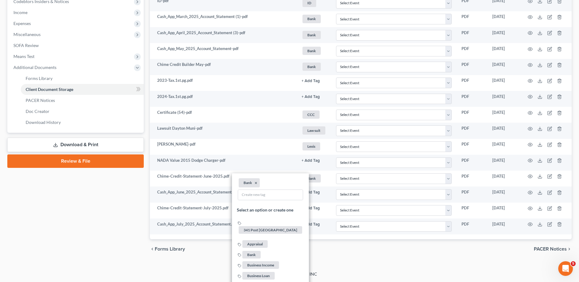
click at [343, 253] on div "chevron_left Forms Library PACER Notices chevron_right" at bounding box center [361, 249] width 422 height 20
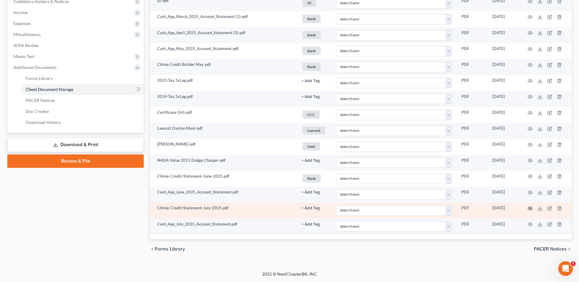
click at [530, 207] on icon "button" at bounding box center [529, 208] width 5 height 5
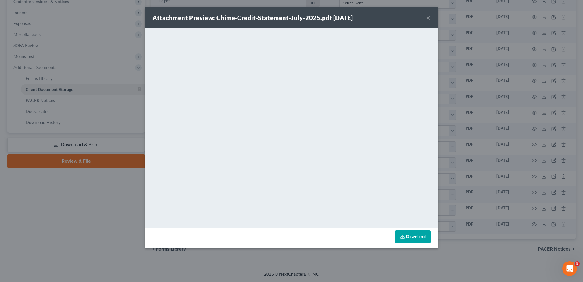
click at [428, 18] on button "×" at bounding box center [428, 17] width 4 height 7
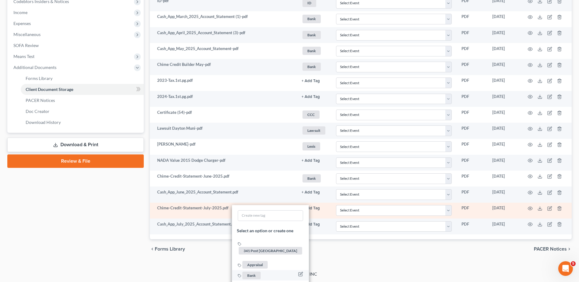
click at [249, 271] on span "Bank" at bounding box center [251, 275] width 18 height 8
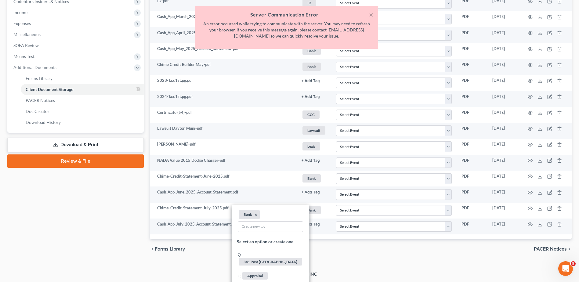
click at [344, 249] on div "chevron_left Forms Library PACER Notices chevron_right" at bounding box center [361, 249] width 422 height 20
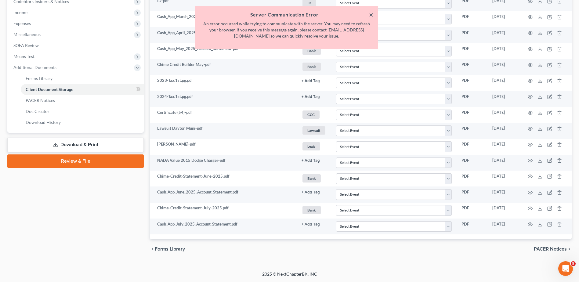
click at [369, 14] on button "×" at bounding box center [371, 14] width 4 height 7
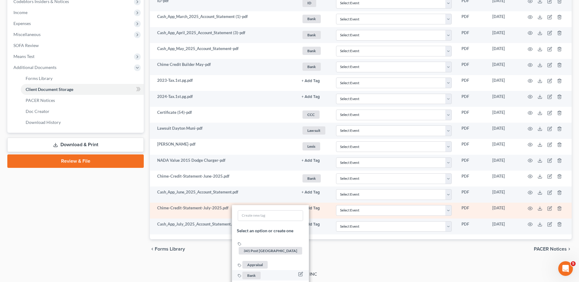
click at [252, 271] on span "Bank" at bounding box center [251, 275] width 18 height 8
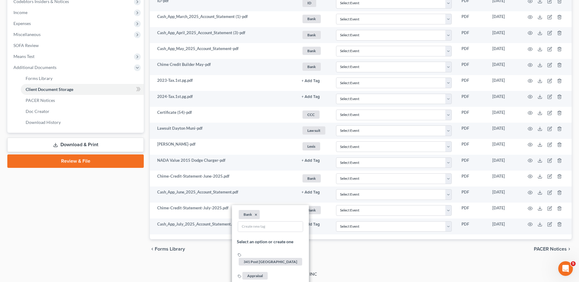
click at [366, 253] on div "chevron_left Forms Library PACER Notices chevron_right" at bounding box center [361, 249] width 422 height 20
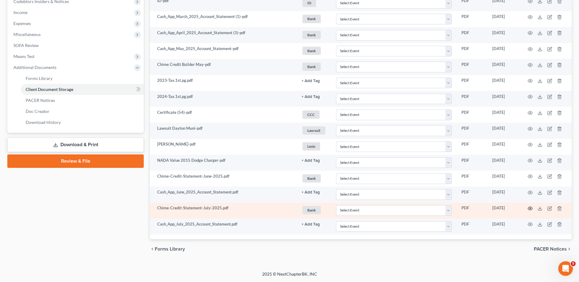
click at [529, 208] on icon "button" at bounding box center [529, 208] width 5 height 5
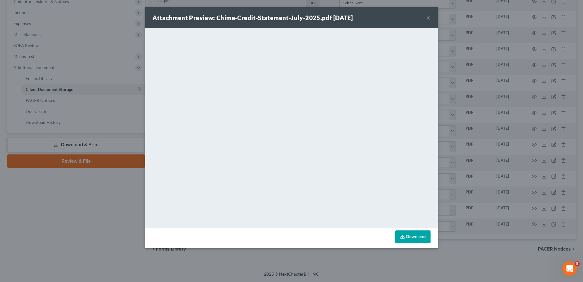
click at [427, 17] on button "×" at bounding box center [428, 17] width 4 height 7
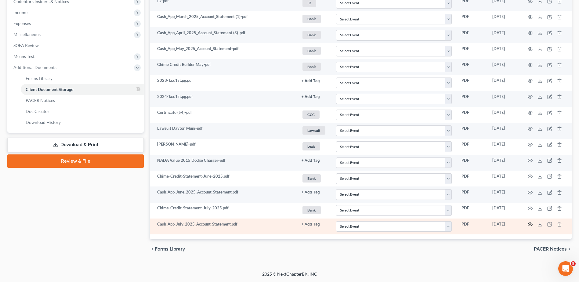
click at [530, 224] on icon "button" at bounding box center [529, 224] width 5 height 5
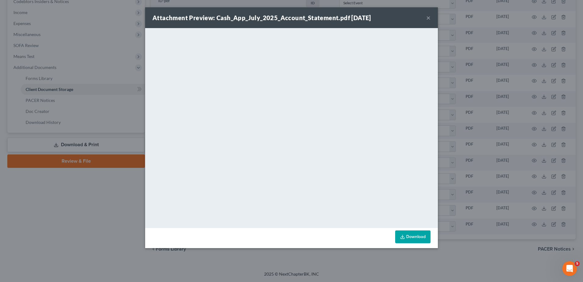
click at [428, 18] on button "×" at bounding box center [428, 17] width 4 height 7
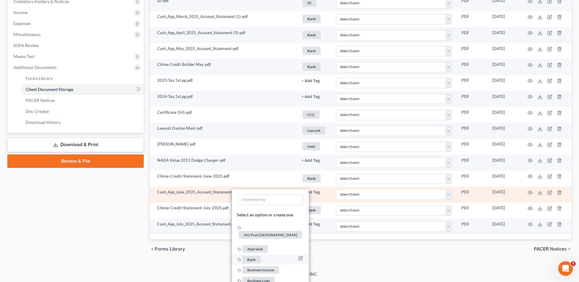
click at [249, 256] on span "Bank" at bounding box center [251, 260] width 18 height 8
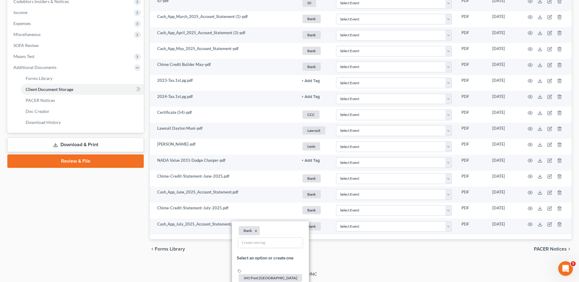
click at [337, 252] on div "chevron_left Forms Library PACER Notices chevron_right" at bounding box center [361, 249] width 422 height 20
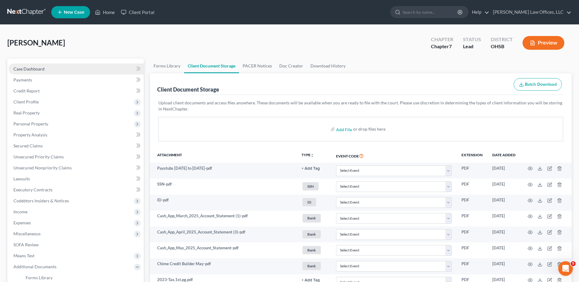
click at [29, 67] on span "Case Dashboard" at bounding box center [28, 68] width 31 height 5
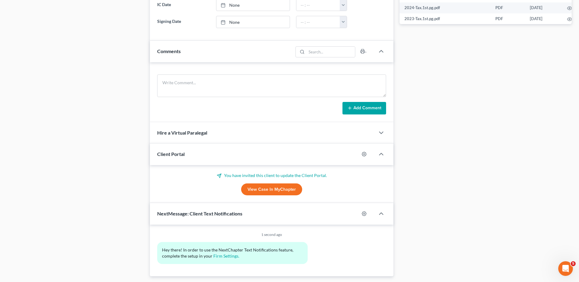
scroll to position [354, 0]
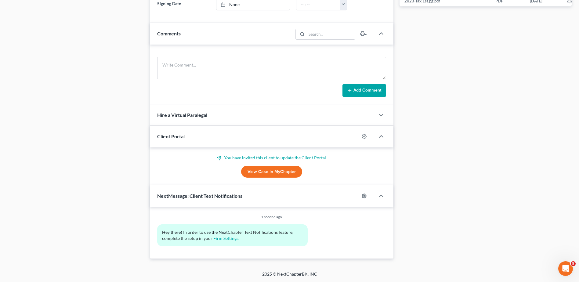
click at [267, 172] on link "View Case in MyChapter" at bounding box center [271, 172] width 61 height 12
click at [264, 174] on link "View Case in MyChapter" at bounding box center [271, 172] width 61 height 12
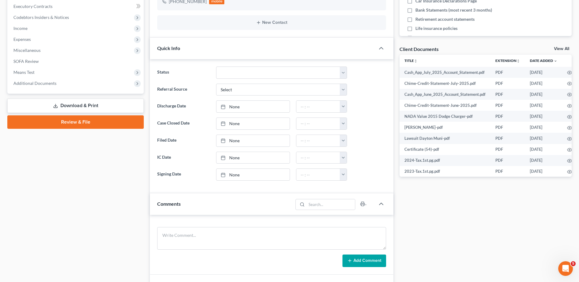
scroll to position [0, 0]
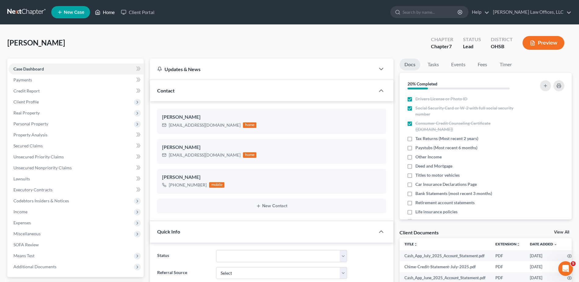
click at [111, 13] on link "Home" at bounding box center [105, 12] width 26 height 11
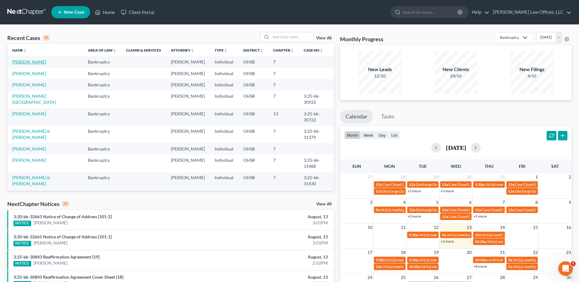
click at [34, 64] on link "[PERSON_NAME]" at bounding box center [29, 61] width 34 height 5
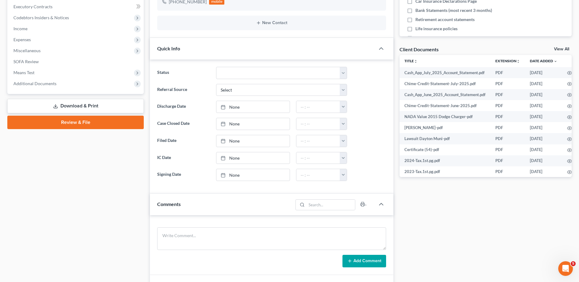
scroll to position [275, 0]
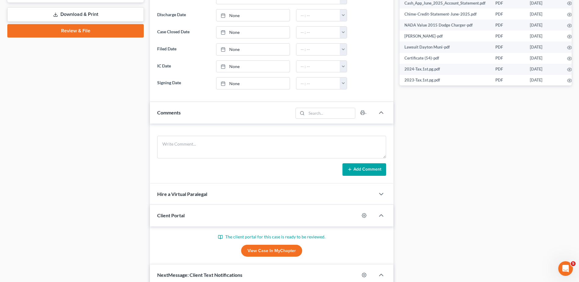
click at [267, 253] on link "View Case in MyChapter" at bounding box center [271, 251] width 61 height 12
